Goal: Obtain resource: Download file/media

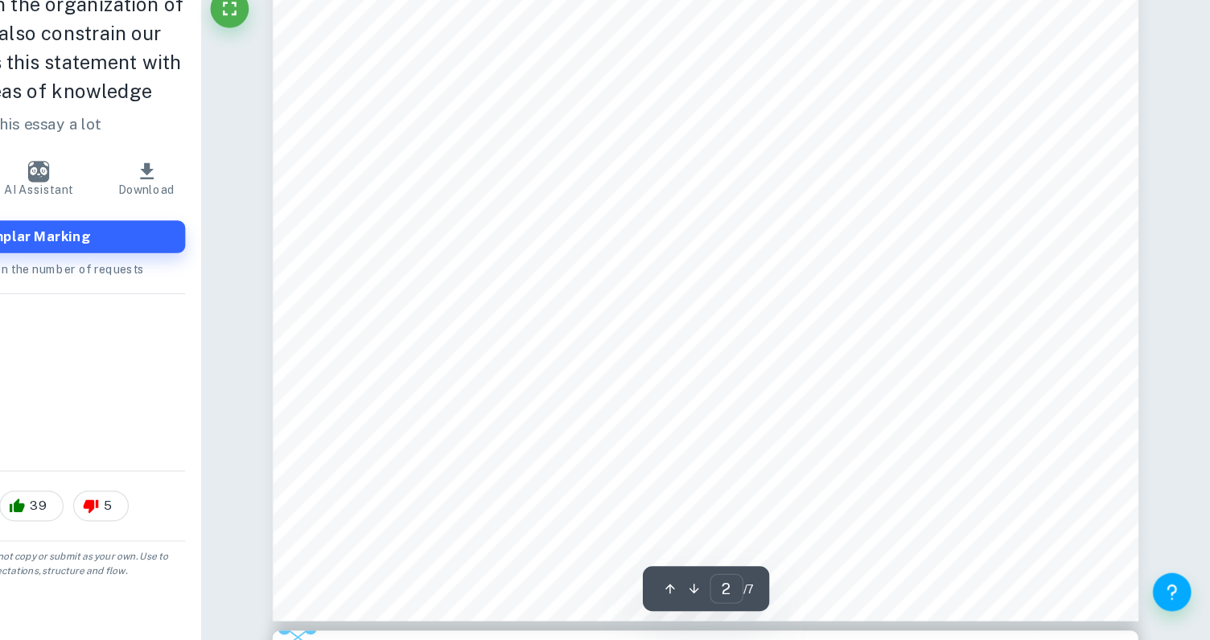
scroll to position [1592, 0]
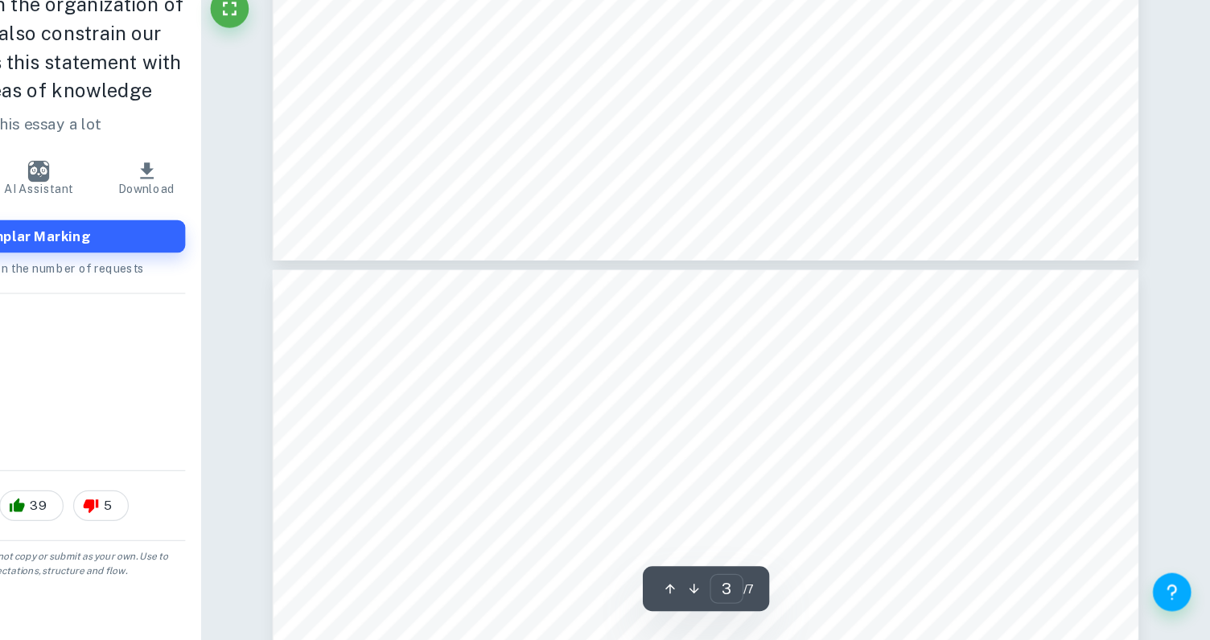
type input "4"
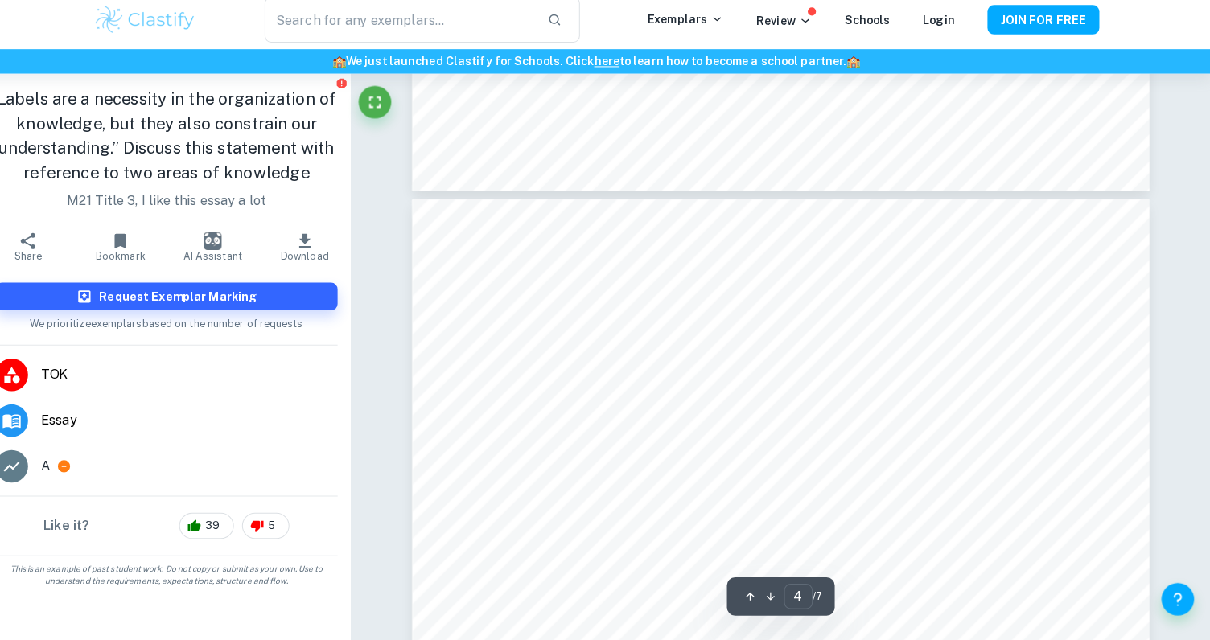
scroll to position [2966, 0]
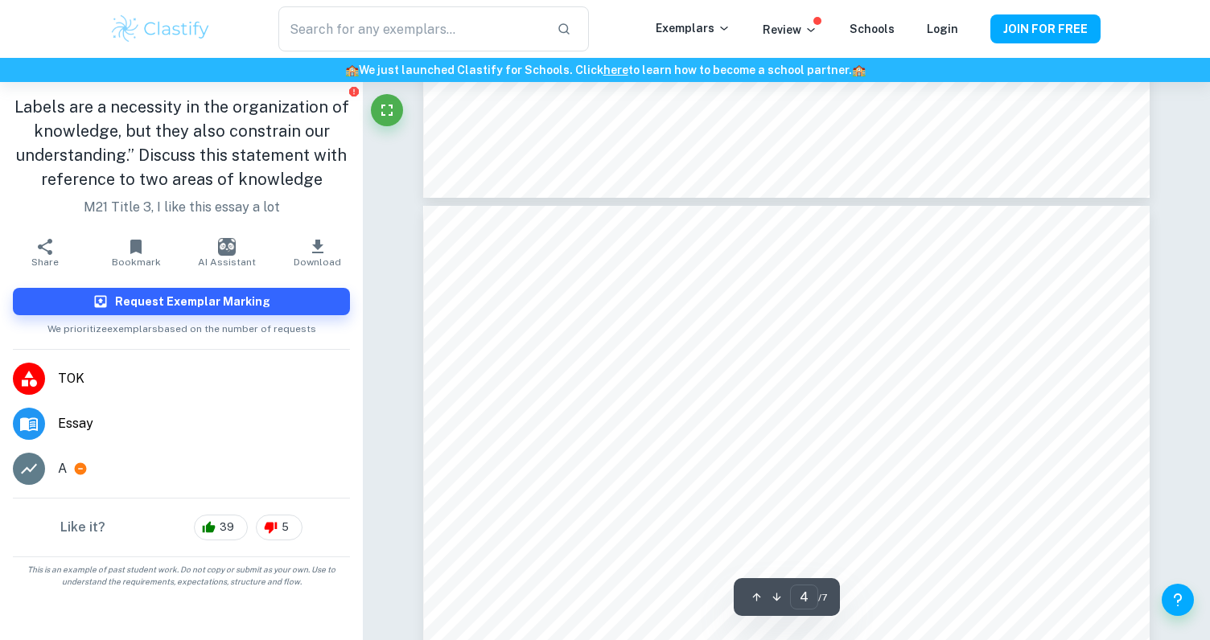
click at [306, 243] on button "Download" at bounding box center [317, 252] width 91 height 45
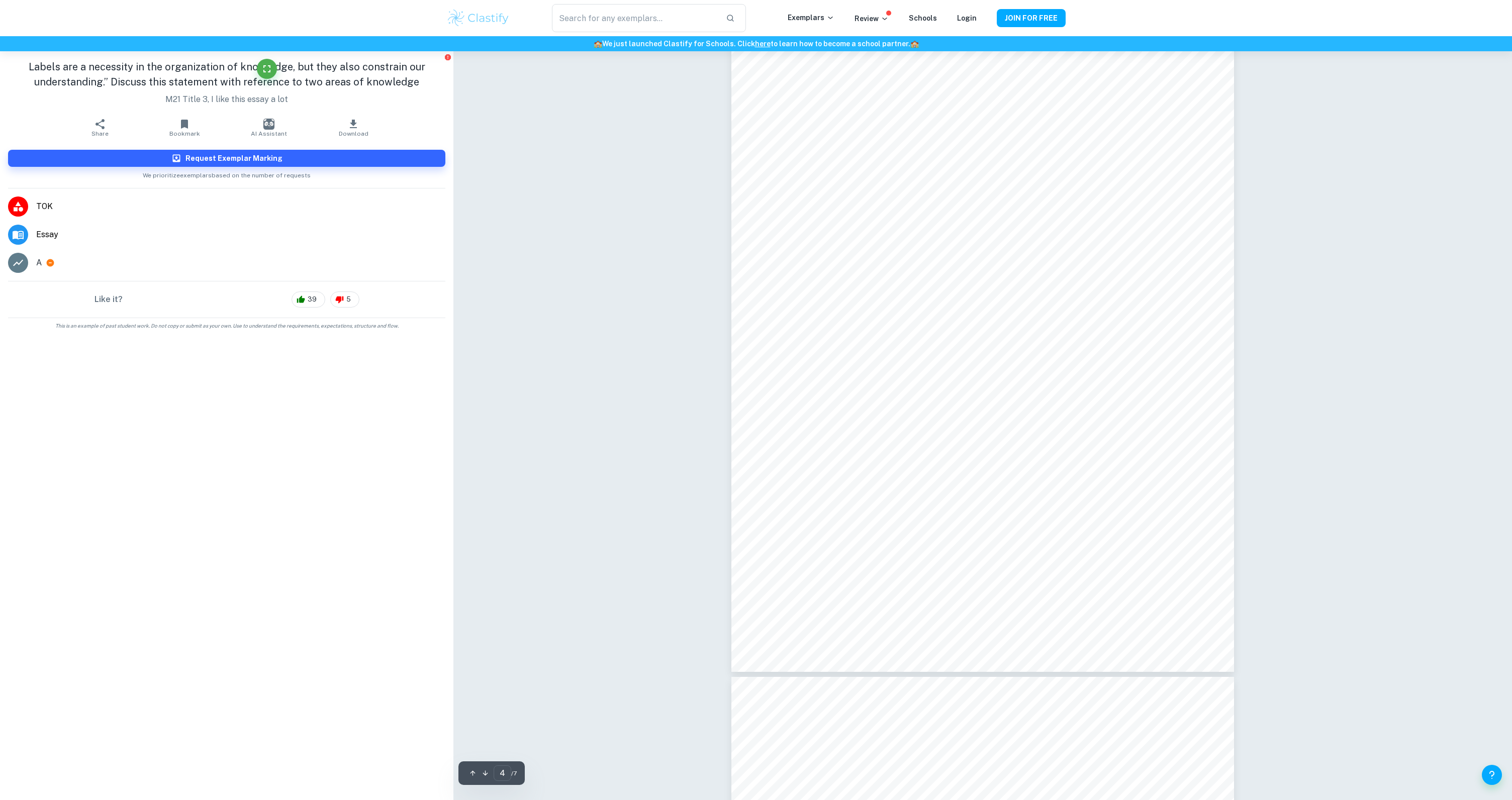
scroll to position [2166, 0]
type input "7"
